Goal: Task Accomplishment & Management: Manage account settings

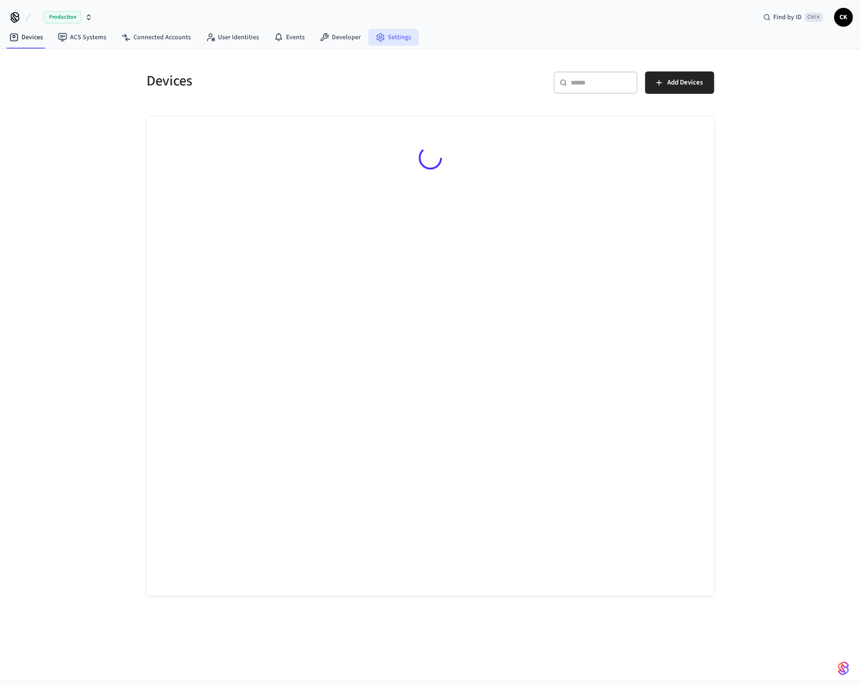
click at [382, 37] on link "Settings" at bounding box center [393, 37] width 50 height 17
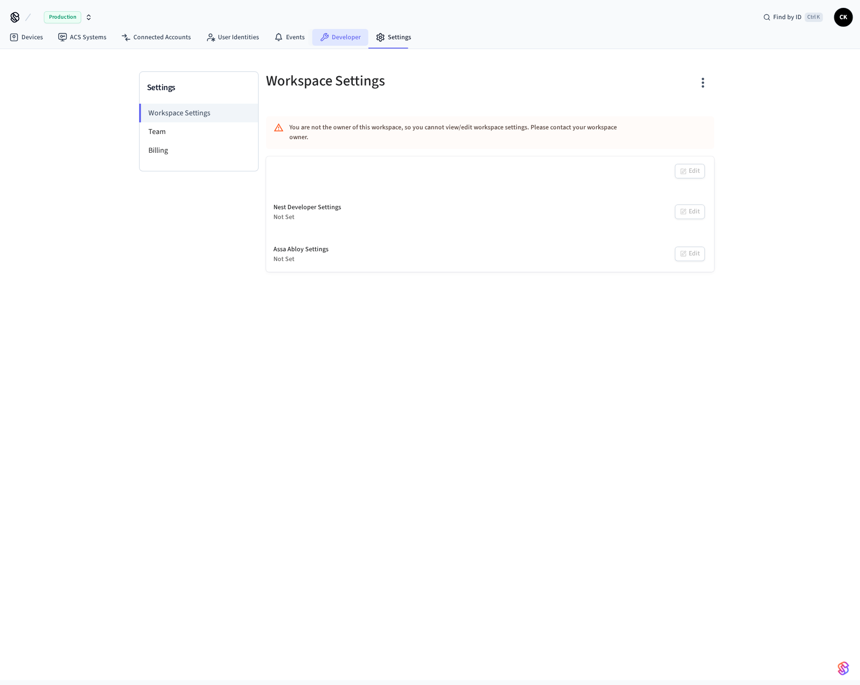
click at [337, 35] on link "Developer" at bounding box center [340, 37] width 56 height 17
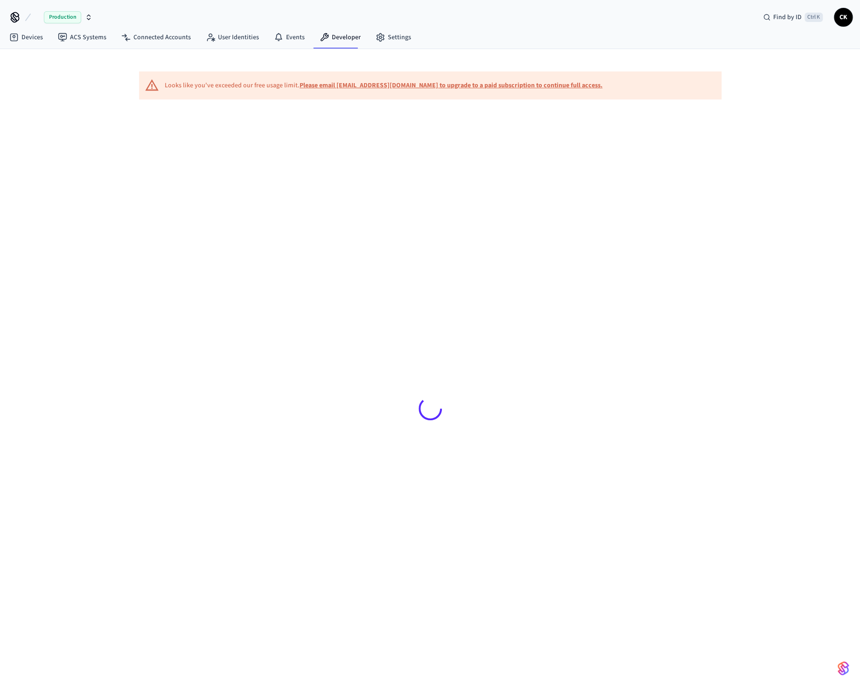
click at [455, 178] on div at bounding box center [430, 408] width 582 height 595
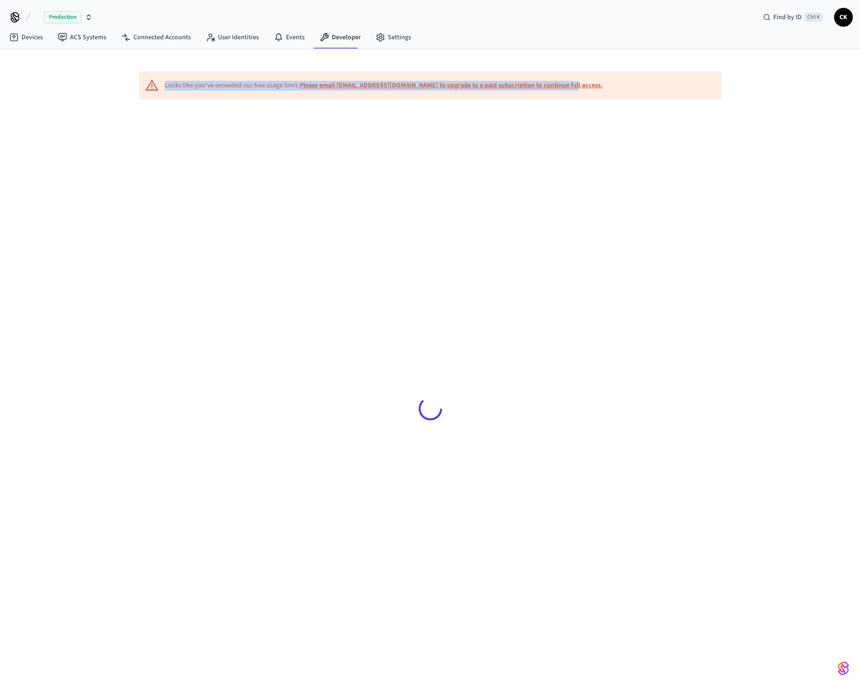
drag, startPoint x: 579, startPoint y: 86, endPoint x: 165, endPoint y: 75, distance: 414.1
click at [165, 75] on div "Looks like you've exceeded our free usage limit. Please email [EMAIL_ADDRESS][D…" at bounding box center [430, 85] width 582 height 28
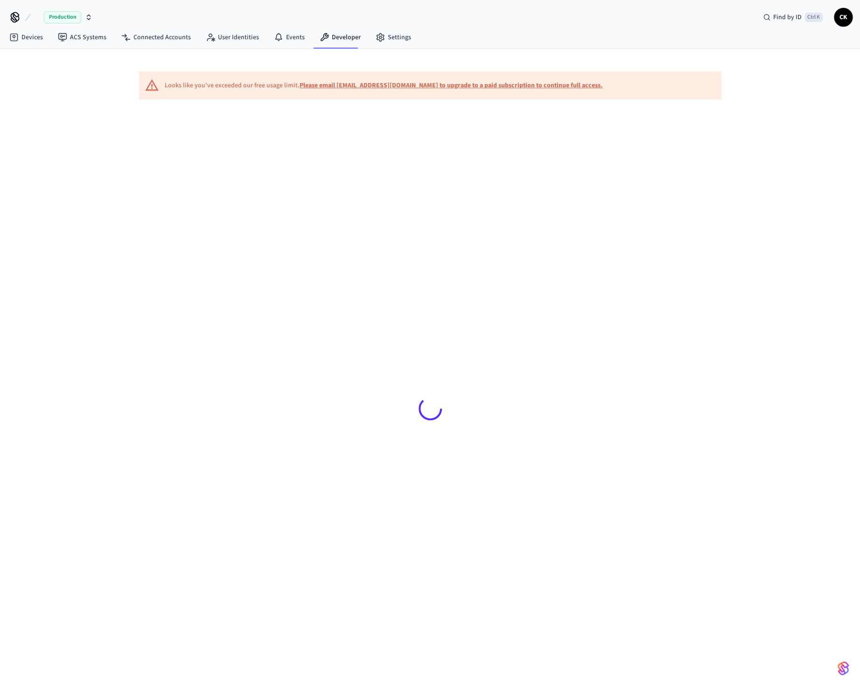
click at [293, 205] on div at bounding box center [430, 408] width 582 height 595
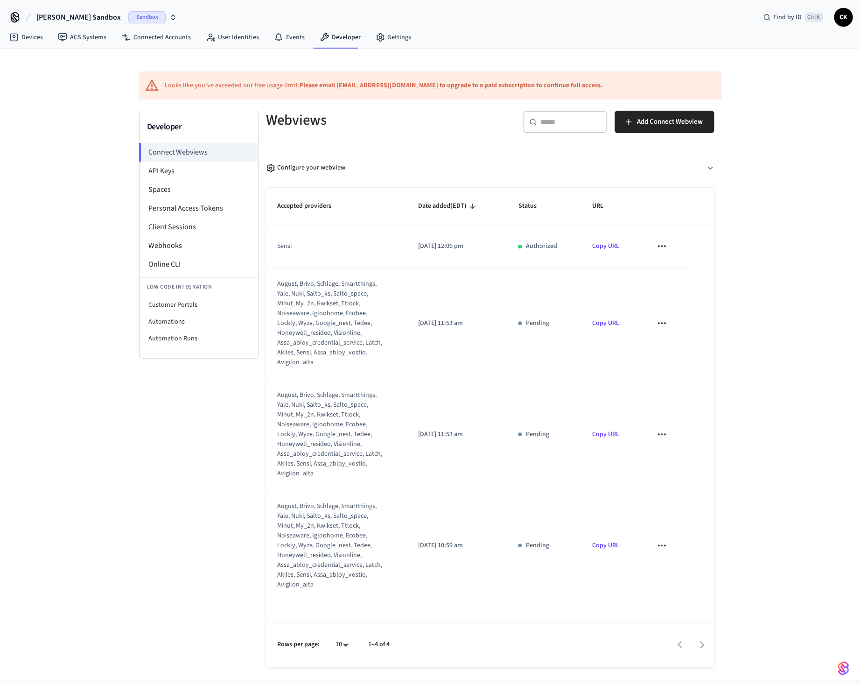
drag, startPoint x: 799, startPoint y: 387, endPoint x: 794, endPoint y: 403, distance: 16.4
click at [798, 387] on div "Looks like you've exceeded our free usage limit. Please email [EMAIL_ADDRESS][D…" at bounding box center [430, 364] width 860 height 631
click at [660, 324] on icon "sticky table" at bounding box center [662, 323] width 12 height 12
click at [674, 354] on icon at bounding box center [670, 353] width 7 height 7
click at [662, 435] on icon "sticky table" at bounding box center [662, 434] width 8 height 2
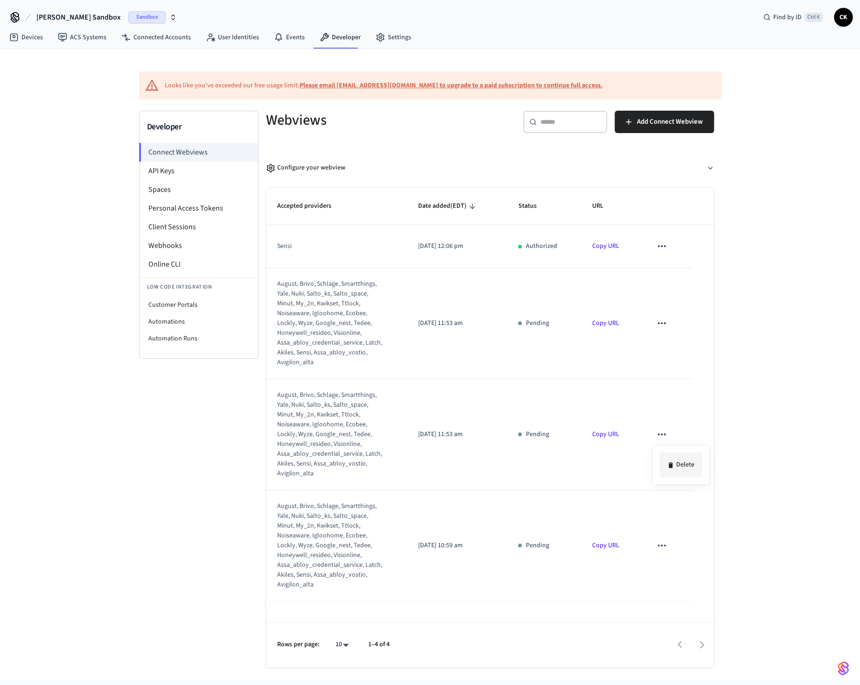
click at [671, 464] on icon at bounding box center [670, 465] width 4 height 6
click at [661, 546] on icon "sticky table" at bounding box center [662, 545] width 8 height 2
click at [674, 568] on li "Delete" at bounding box center [681, 575] width 42 height 25
click at [162, 174] on li "API Keys" at bounding box center [199, 170] width 119 height 19
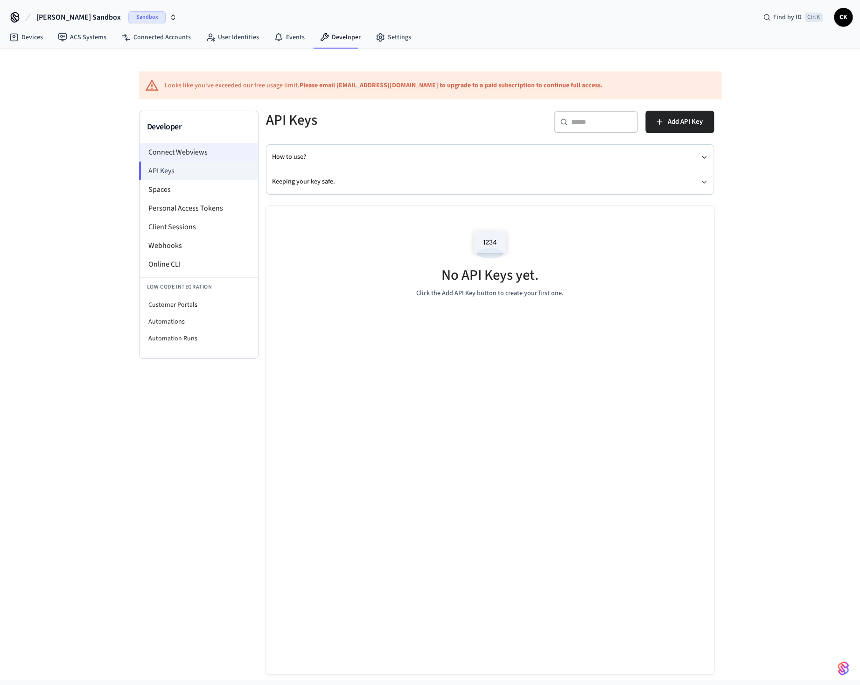
click at [158, 157] on li "Connect Webviews" at bounding box center [199, 152] width 119 height 19
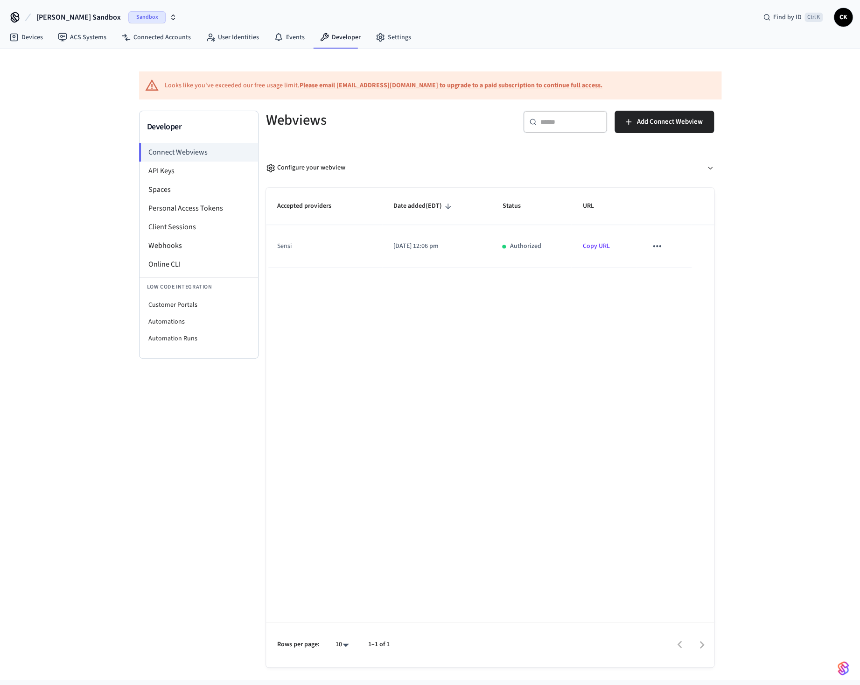
click at [278, 249] on div "sensi" at bounding box center [319, 246] width 84 height 10
click at [655, 248] on icon "sticky table" at bounding box center [657, 246] width 12 height 12
click at [283, 251] on div at bounding box center [430, 342] width 860 height 685
click at [283, 233] on td "sensi" at bounding box center [324, 246] width 116 height 42
click at [195, 216] on li "Personal Access Tokens" at bounding box center [199, 208] width 119 height 19
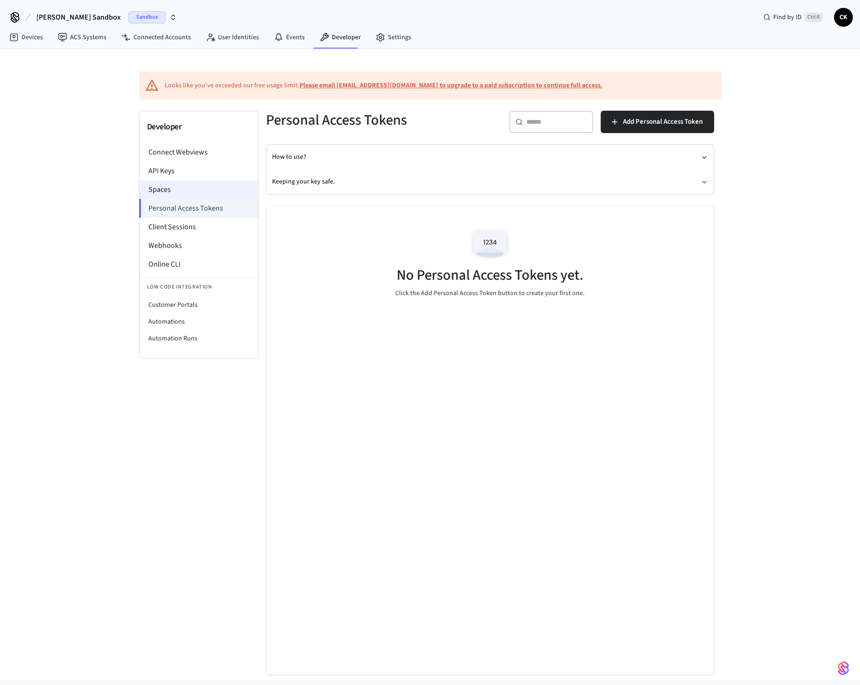
click at [173, 189] on li "Spaces" at bounding box center [199, 189] width 119 height 19
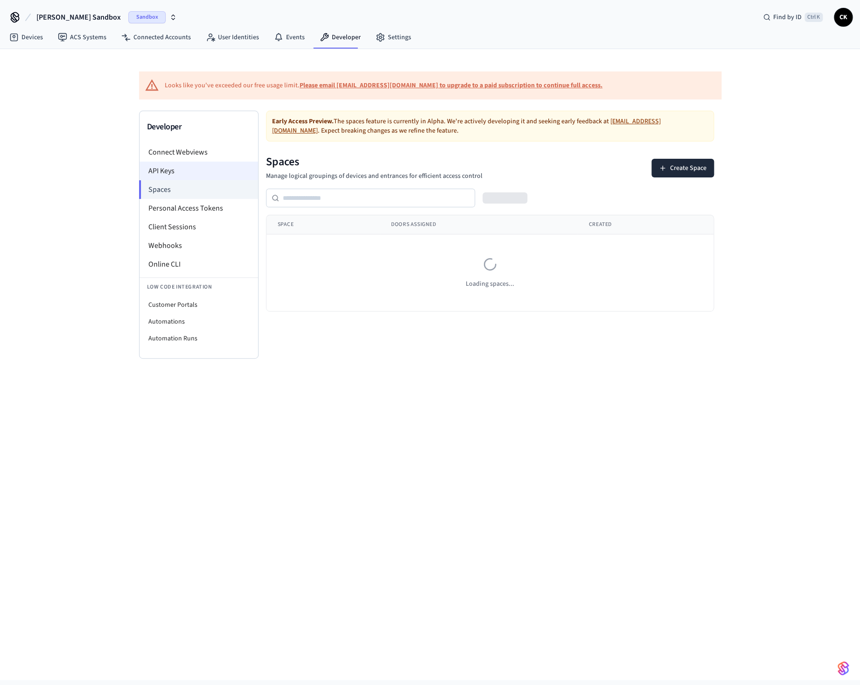
click at [163, 173] on li "API Keys" at bounding box center [199, 170] width 119 height 19
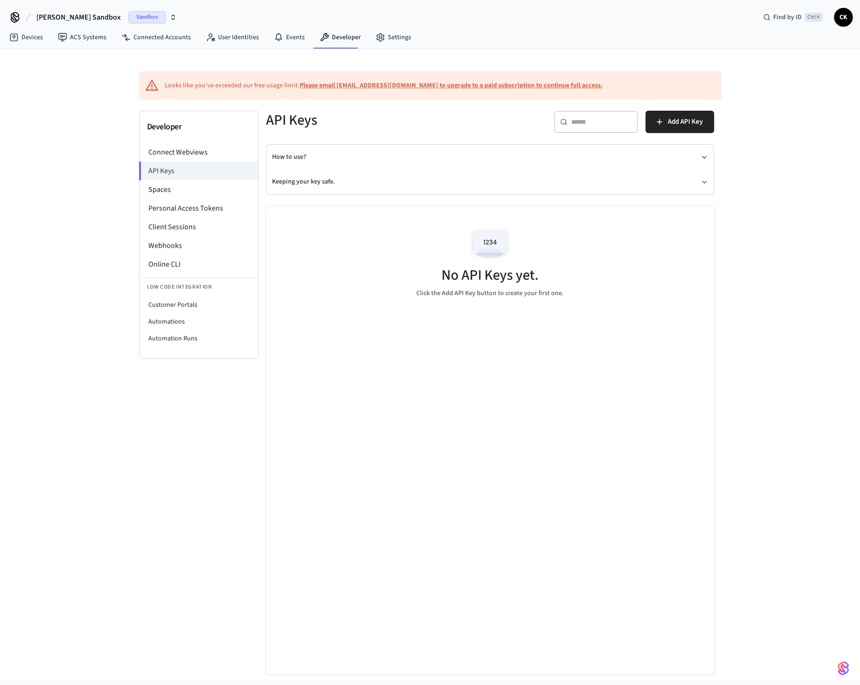
click at [477, 249] on img at bounding box center [490, 245] width 42 height 40
click at [428, 298] on p "Click the Add API Key button to create your first one." at bounding box center [489, 293] width 147 height 10
click at [645, 239] on div "No API Keys yet. Click the Add API Key button to create your first one." at bounding box center [490, 261] width 448 height 111
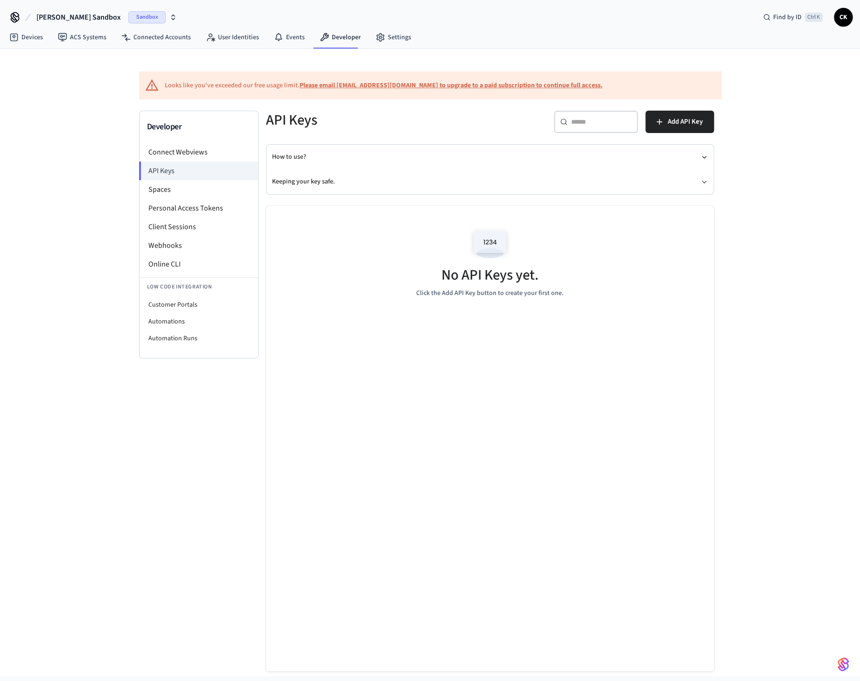
click at [154, 17] on span "Sandbox" at bounding box center [146, 17] width 37 height 12
click at [118, 78] on div "Xylem Vue GNWPCD Production" at bounding box center [99, 78] width 128 height 12
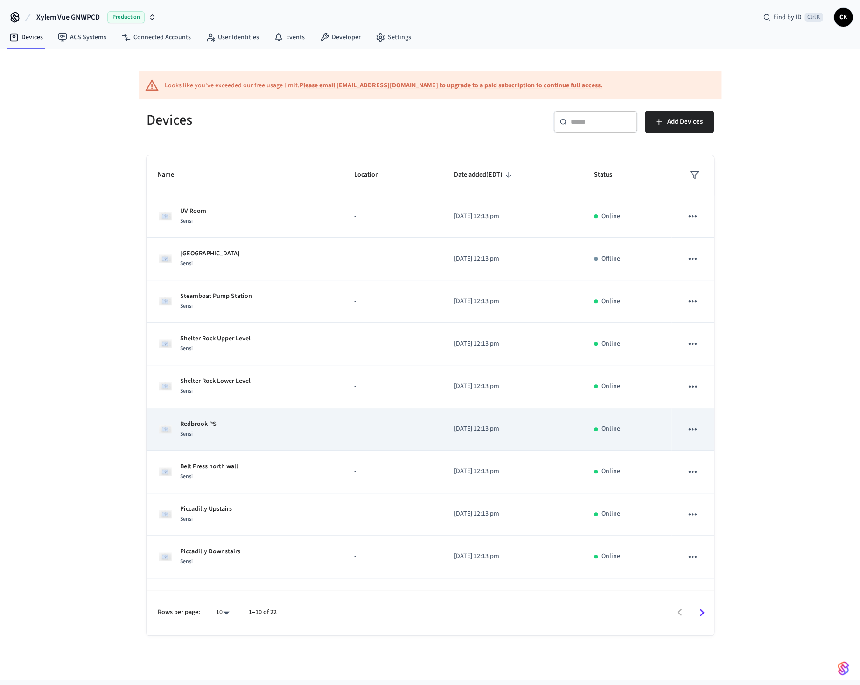
scroll to position [32, 0]
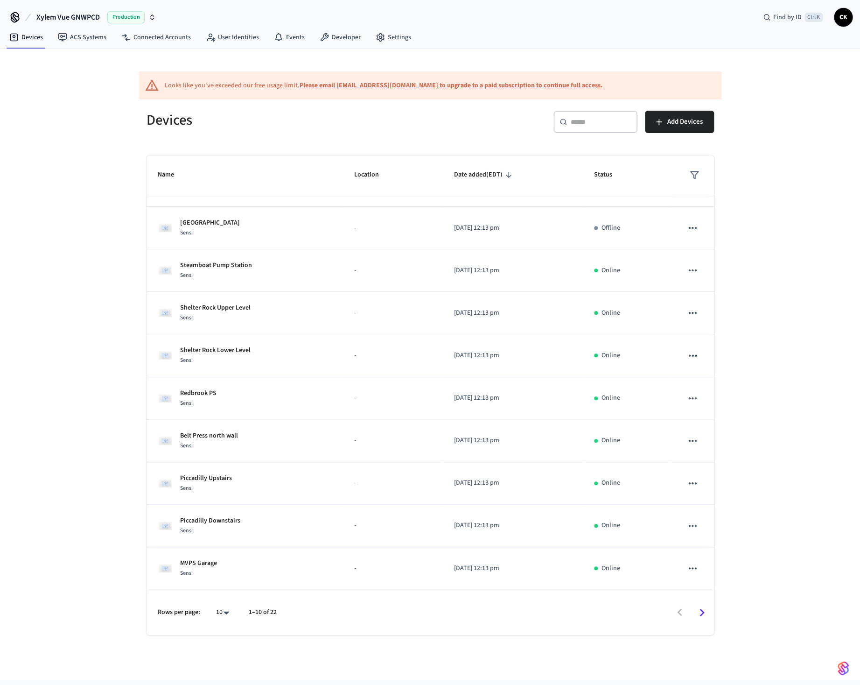
drag, startPoint x: 815, startPoint y: 272, endPoint x: 763, endPoint y: 248, distance: 56.8
click at [814, 272] on div "Looks like you've exceeded our free usage limit. Please email support@getseam.c…" at bounding box center [430, 364] width 860 height 631
click at [470, 84] on b "Please email [EMAIL_ADDRESS][DOMAIN_NAME] to upgrade to a paid subscription to …" at bounding box center [451, 85] width 303 height 9
click at [396, 39] on link "Settings" at bounding box center [393, 37] width 50 height 17
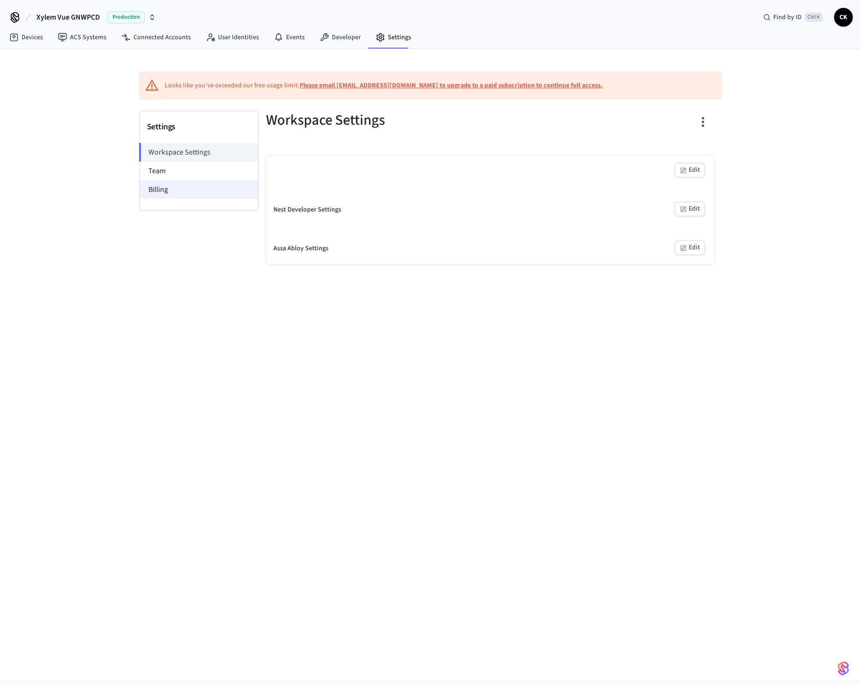
click at [194, 194] on li "Billing" at bounding box center [199, 189] width 119 height 19
